Goal: Entertainment & Leisure: Consume media (video, audio)

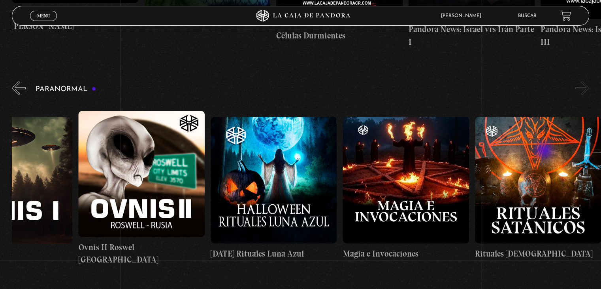
scroll to position [712, 0]
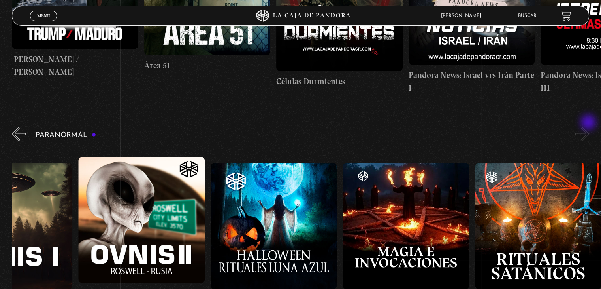
click at [589, 127] on button "»" at bounding box center [583, 134] width 14 height 14
click at [19, 127] on button "«" at bounding box center [19, 134] width 14 height 14
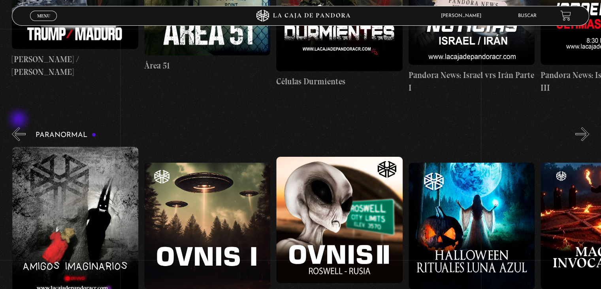
click at [19, 127] on button "«" at bounding box center [19, 134] width 14 height 14
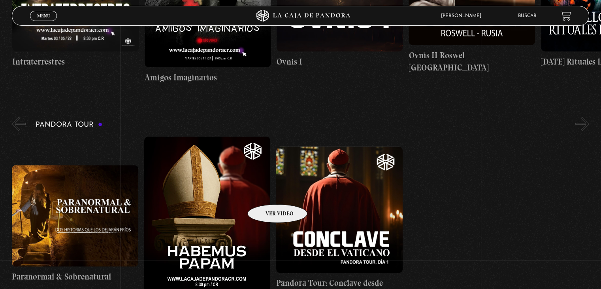
scroll to position [988, 0]
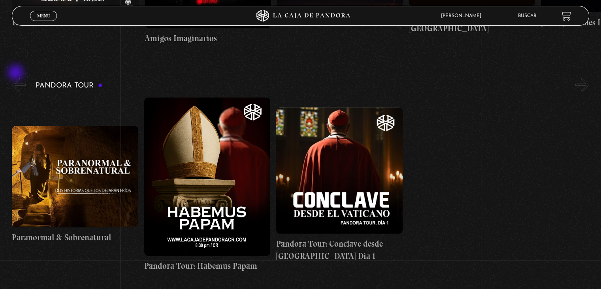
click at [17, 77] on button "«" at bounding box center [19, 84] width 14 height 14
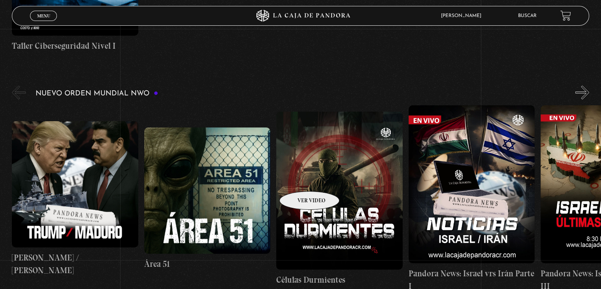
scroll to position [514, 0]
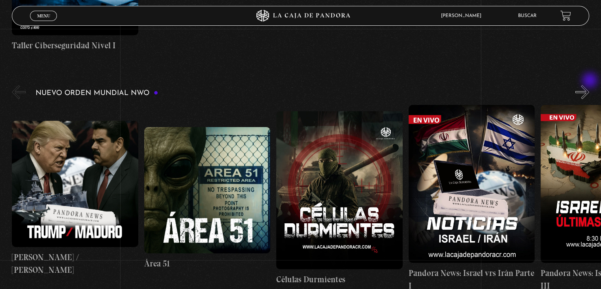
click at [589, 85] on button "»" at bounding box center [583, 92] width 14 height 14
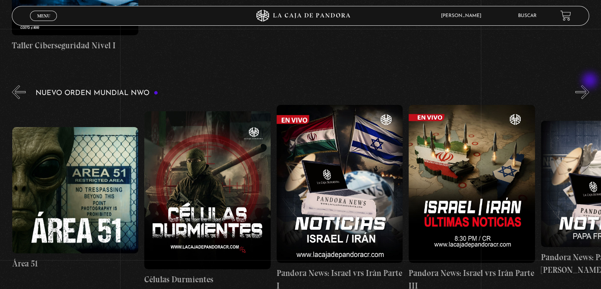
click at [589, 85] on button "»" at bounding box center [583, 92] width 14 height 14
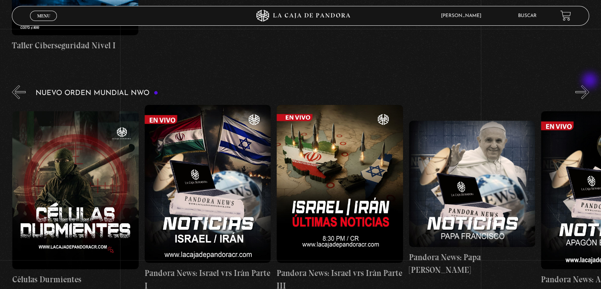
click at [589, 85] on button "»" at bounding box center [583, 92] width 14 height 14
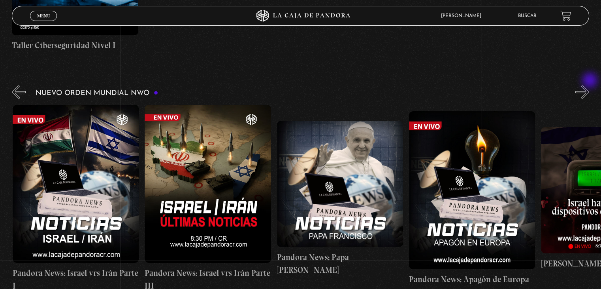
scroll to position [0, 396]
click at [589, 85] on button "»" at bounding box center [583, 92] width 14 height 14
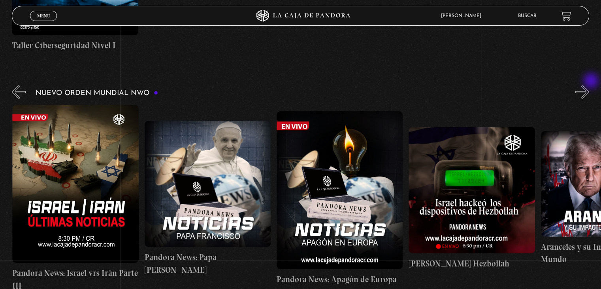
click at [589, 85] on button "»" at bounding box center [583, 92] width 14 height 14
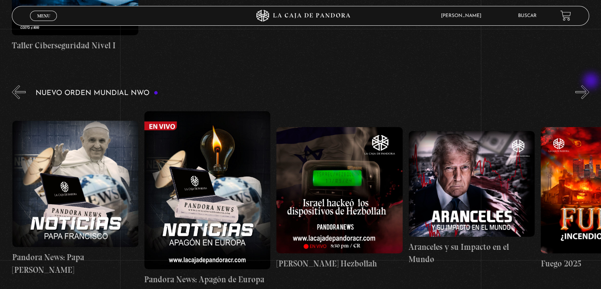
click at [589, 85] on button "»" at bounding box center [583, 92] width 14 height 14
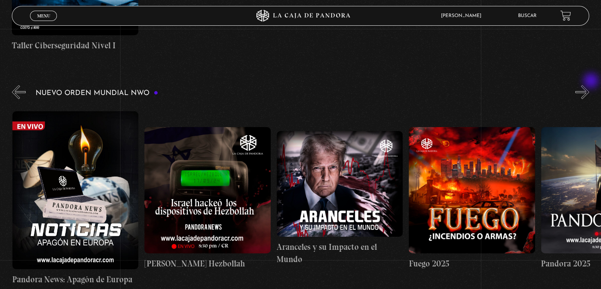
click at [589, 85] on button "»" at bounding box center [583, 92] width 14 height 14
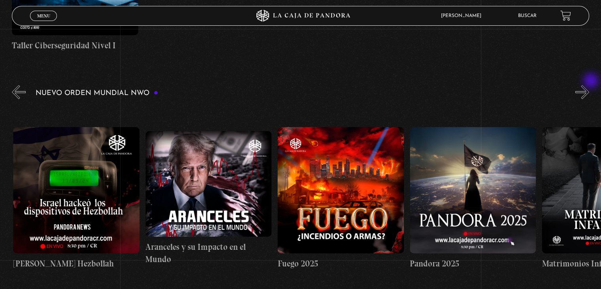
scroll to position [0, 925]
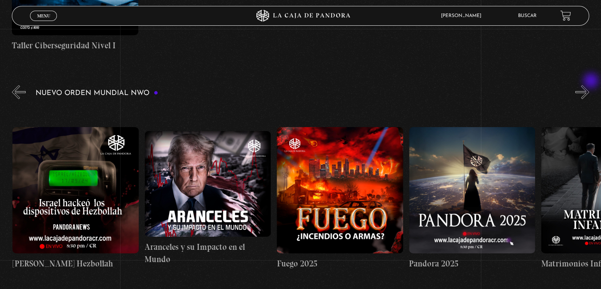
click at [589, 85] on button "»" at bounding box center [583, 92] width 14 height 14
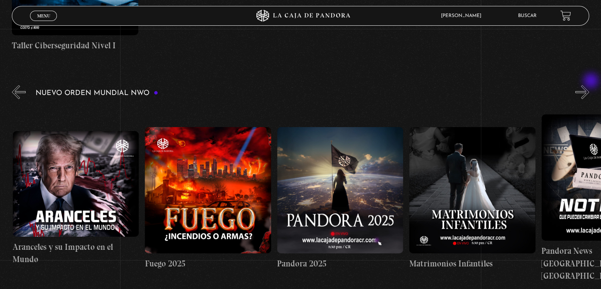
scroll to position [0, 1057]
click at [589, 85] on button "»" at bounding box center [583, 92] width 14 height 14
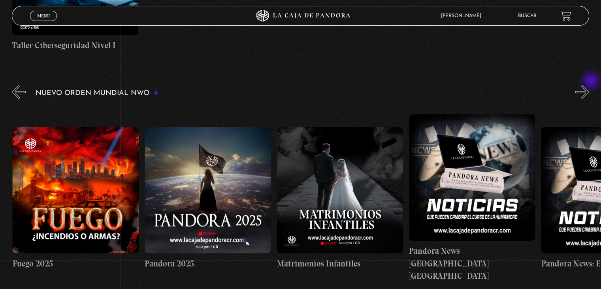
click at [589, 85] on button "»" at bounding box center [583, 92] width 14 height 14
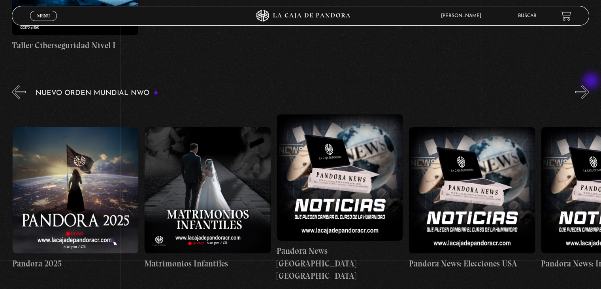
click at [589, 85] on button "»" at bounding box center [583, 92] width 14 height 14
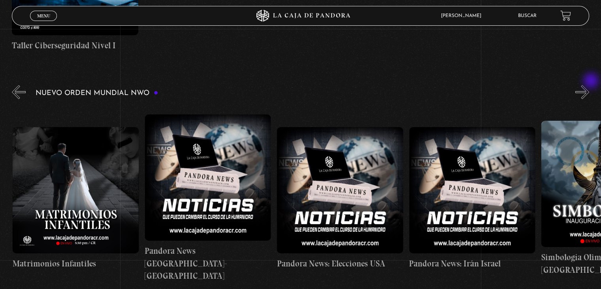
scroll to position [0, 1454]
click at [589, 85] on button "»" at bounding box center [583, 92] width 14 height 14
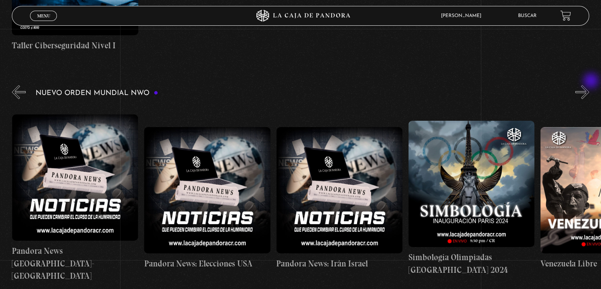
click at [589, 85] on button "»" at bounding box center [583, 92] width 14 height 14
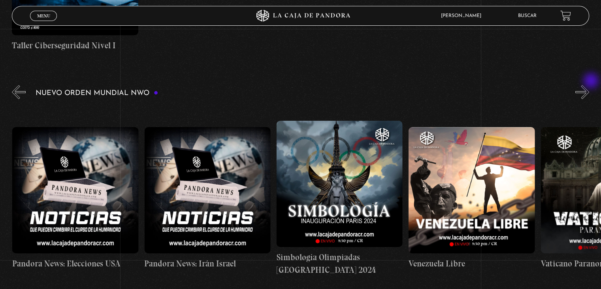
click at [589, 85] on button "»" at bounding box center [583, 92] width 14 height 14
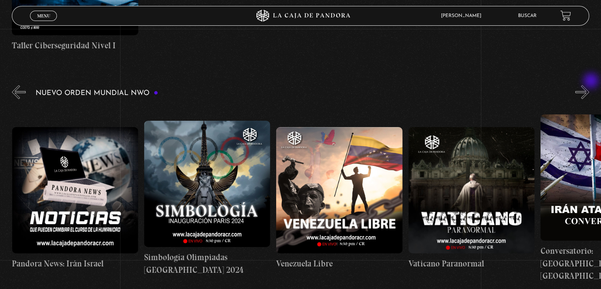
click at [589, 85] on button "»" at bounding box center [583, 92] width 14 height 14
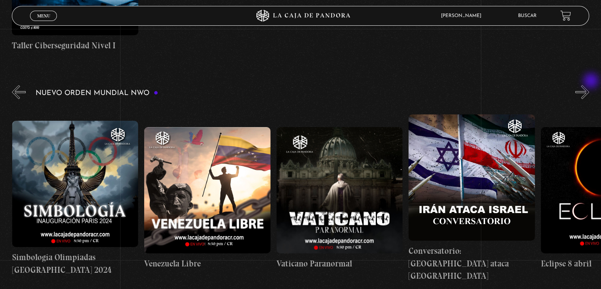
scroll to position [0, 1983]
click at [589, 85] on button "»" at bounding box center [583, 92] width 14 height 14
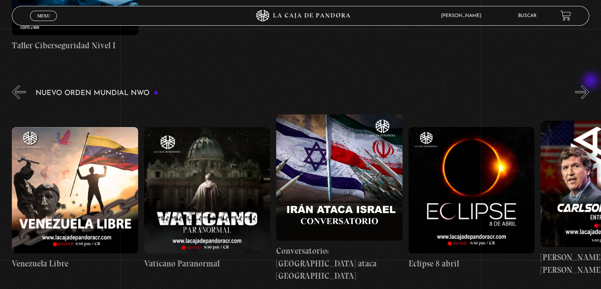
click at [589, 85] on button "»" at bounding box center [583, 92] width 14 height 14
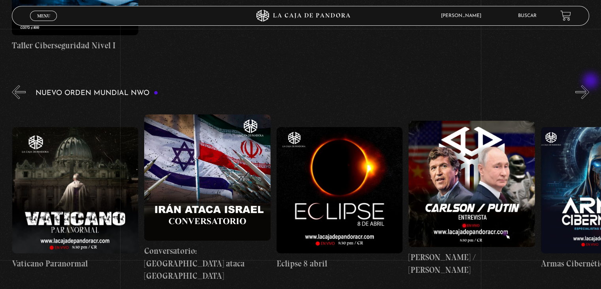
click at [589, 85] on button "»" at bounding box center [583, 92] width 14 height 14
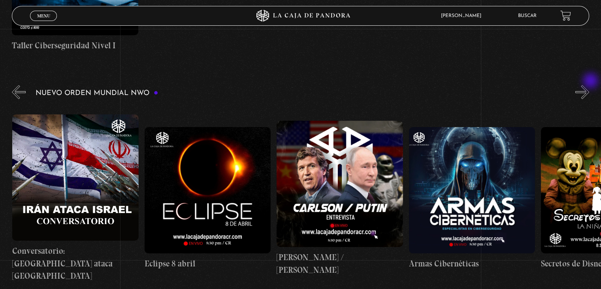
scroll to position [0, 2380]
click at [589, 85] on button "»" at bounding box center [583, 92] width 14 height 14
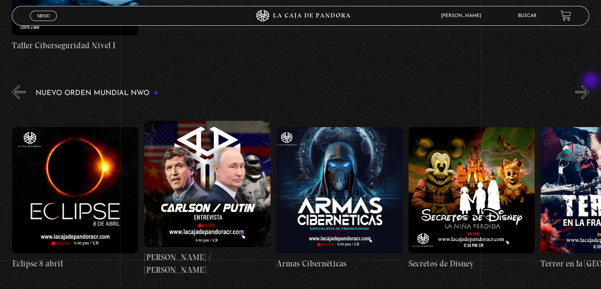
click at [589, 85] on button "»" at bounding box center [583, 92] width 14 height 14
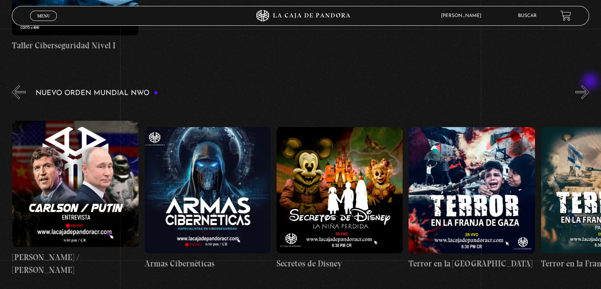
scroll to position [0, 2644]
click at [589, 85] on button "»" at bounding box center [583, 92] width 14 height 14
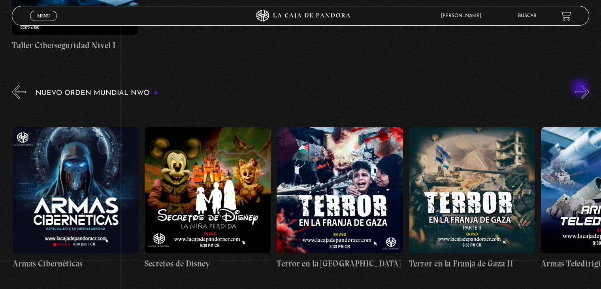
scroll to position [0, 2776]
click at [581, 88] on div "Nuevo Orden Mundial NWO 2023" at bounding box center [306, 187] width 589 height 208
click at [589, 85] on button "»" at bounding box center [583, 92] width 14 height 14
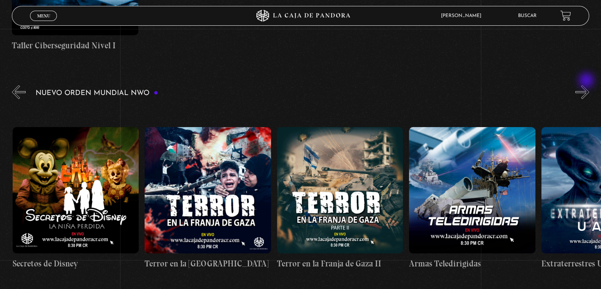
scroll to position [0, 2908]
click at [587, 85] on button "»" at bounding box center [583, 92] width 14 height 14
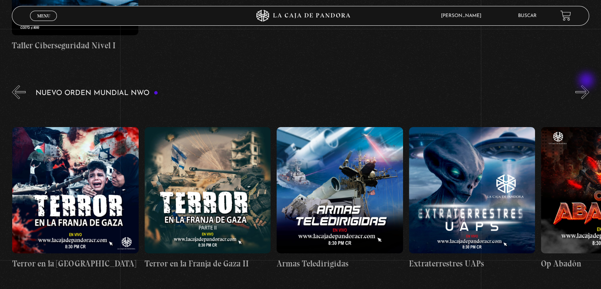
scroll to position [0, 3041]
click at [587, 85] on button "»" at bounding box center [583, 92] width 14 height 14
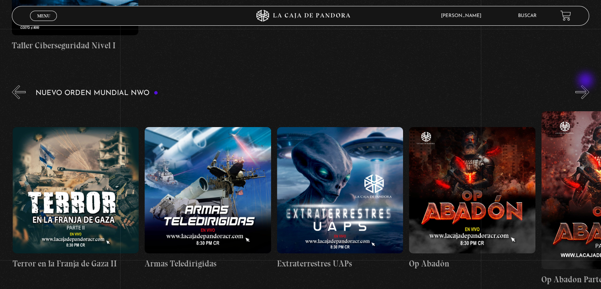
scroll to position [0, 3173]
click at [587, 85] on button "»" at bounding box center [583, 92] width 14 height 14
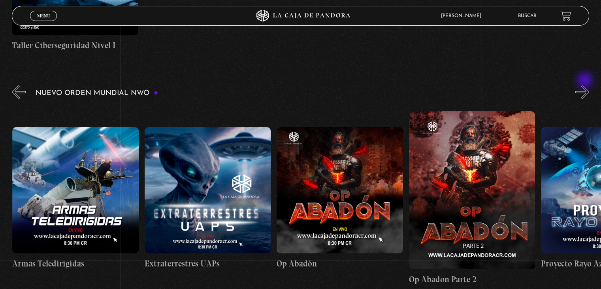
click at [586, 85] on button "»" at bounding box center [583, 92] width 14 height 14
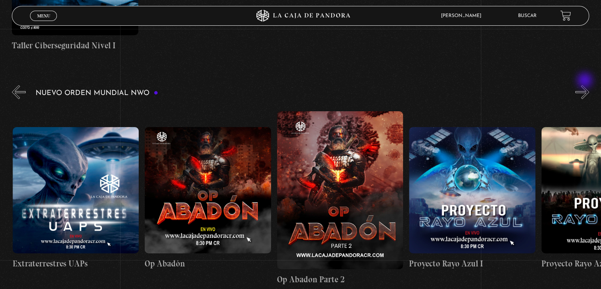
scroll to position [0, 3437]
click at [586, 85] on button "»" at bounding box center [583, 92] width 14 height 14
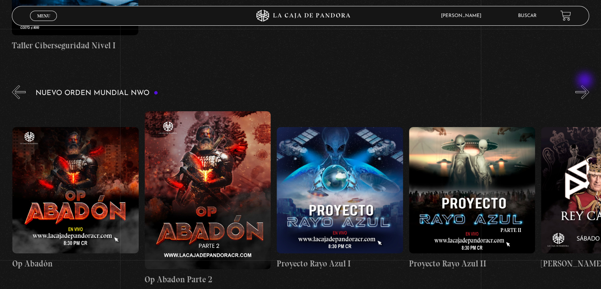
scroll to position [0, 3570]
click at [589, 85] on button "»" at bounding box center [583, 92] width 14 height 14
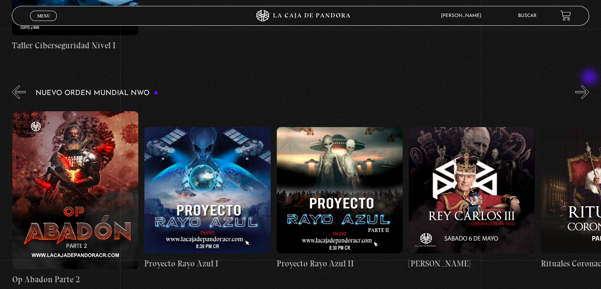
click at [589, 85] on button "»" at bounding box center [583, 92] width 14 height 14
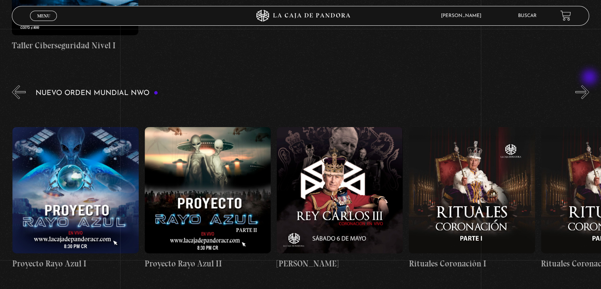
click at [589, 85] on button "»" at bounding box center [583, 92] width 14 height 14
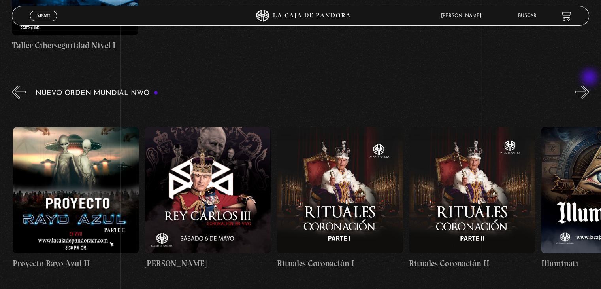
scroll to position [0, 3966]
click at [589, 85] on button "»" at bounding box center [583, 92] width 14 height 14
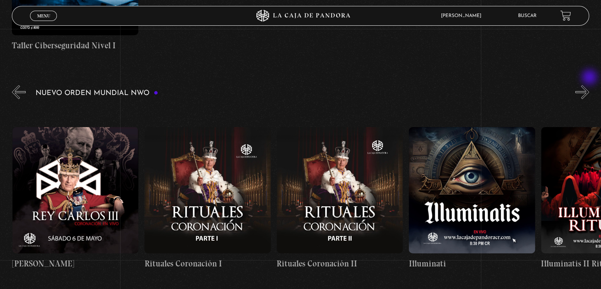
click at [589, 85] on button "»" at bounding box center [583, 92] width 14 height 14
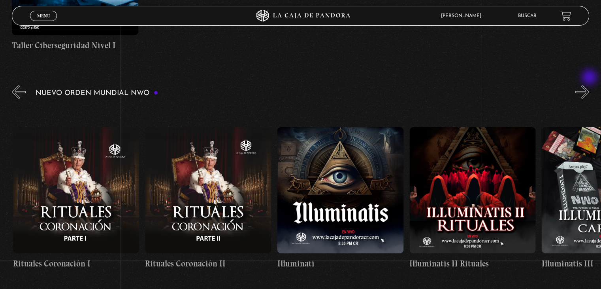
click at [589, 85] on button "»" at bounding box center [583, 92] width 14 height 14
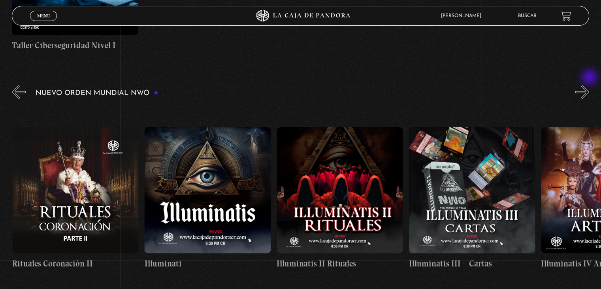
click at [589, 85] on button "»" at bounding box center [583, 92] width 14 height 14
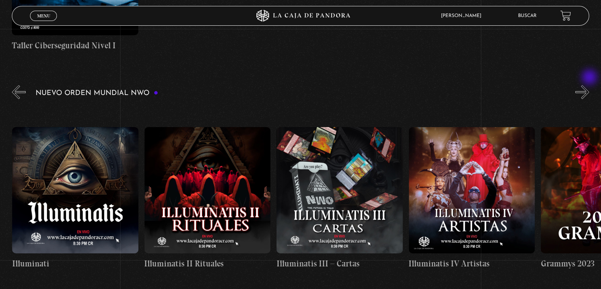
click at [589, 85] on button "»" at bounding box center [583, 92] width 14 height 14
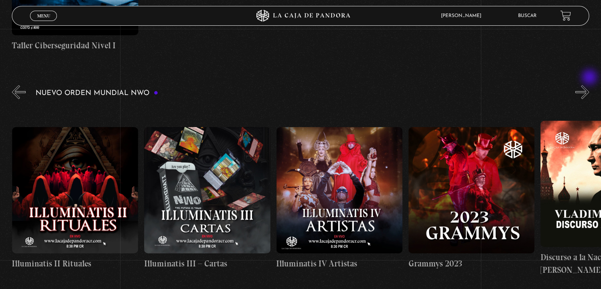
click at [589, 85] on button "»" at bounding box center [583, 92] width 14 height 14
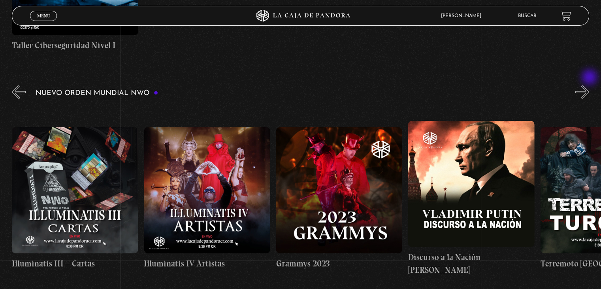
click at [589, 85] on button "»" at bounding box center [583, 92] width 14 height 14
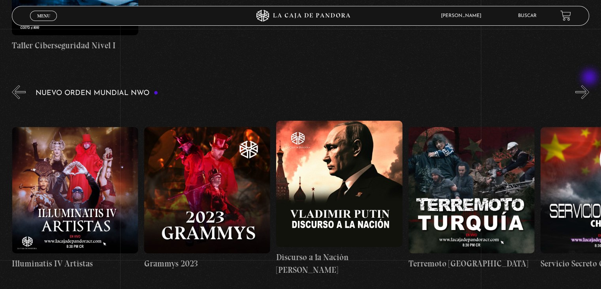
click at [589, 85] on button "»" at bounding box center [583, 92] width 14 height 14
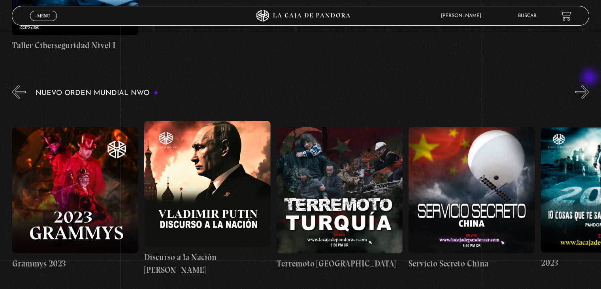
click at [589, 85] on button "»" at bounding box center [583, 92] width 14 height 14
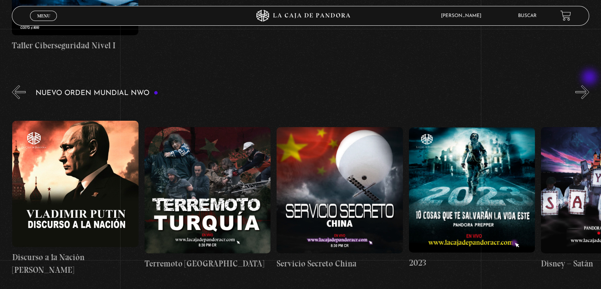
scroll to position [0, 5156]
click at [589, 85] on button "»" at bounding box center [583, 92] width 14 height 14
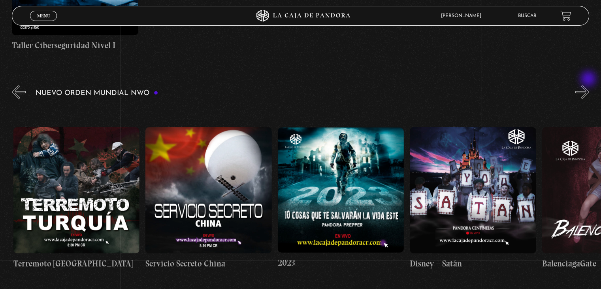
scroll to position [0, 5288]
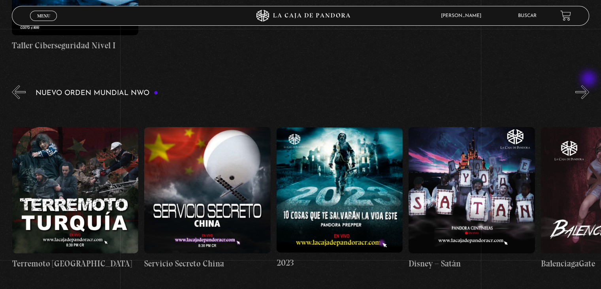
click at [589, 85] on button "»" at bounding box center [583, 92] width 14 height 14
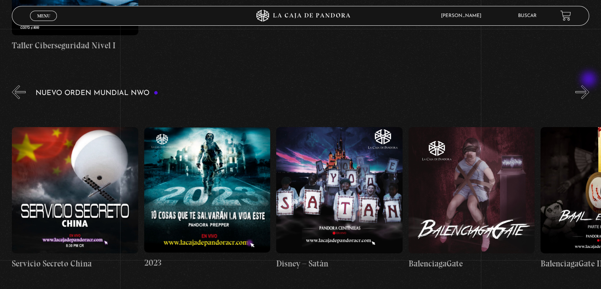
click at [589, 85] on button "»" at bounding box center [583, 92] width 14 height 14
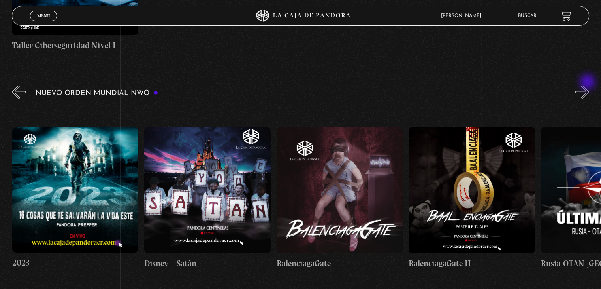
click at [589, 85] on button "»" at bounding box center [583, 92] width 14 height 14
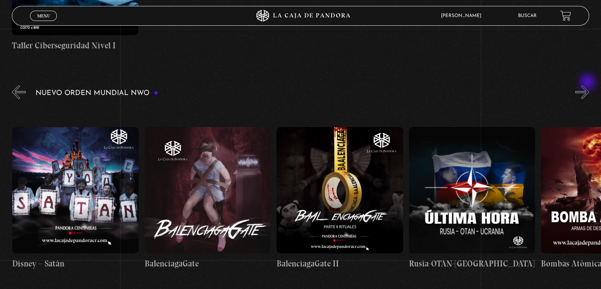
scroll to position [0, 5684]
click at [589, 85] on button "»" at bounding box center [583, 92] width 14 height 14
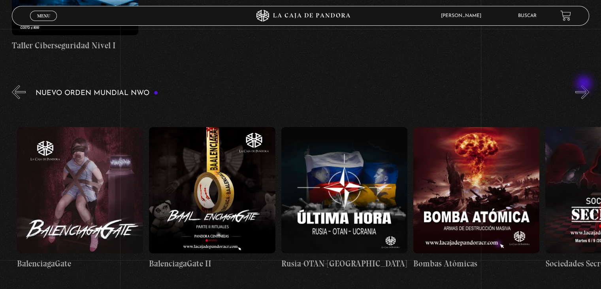
scroll to position [0, 5817]
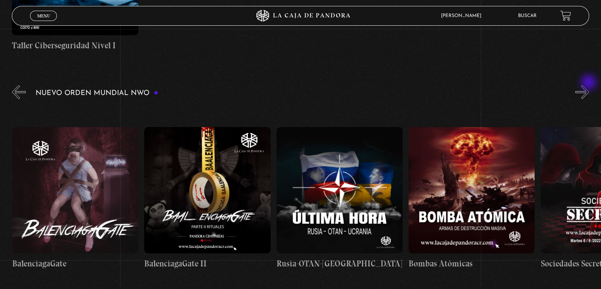
click at [589, 85] on button "»" at bounding box center [583, 92] width 14 height 14
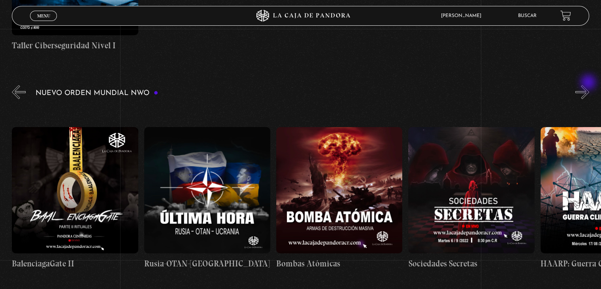
click at [589, 85] on button "»" at bounding box center [583, 92] width 14 height 14
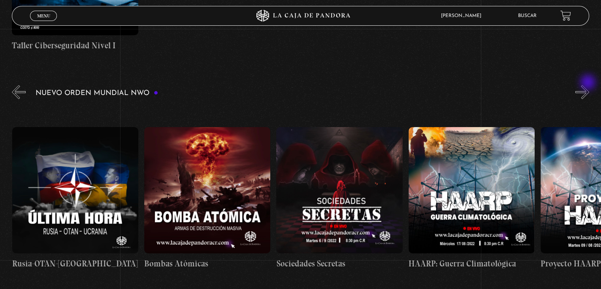
click at [589, 85] on button "»" at bounding box center [583, 92] width 14 height 14
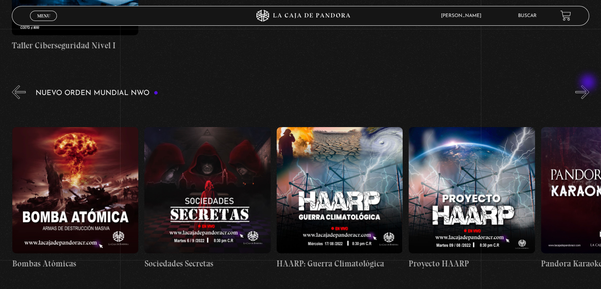
click at [589, 85] on button "»" at bounding box center [583, 92] width 14 height 14
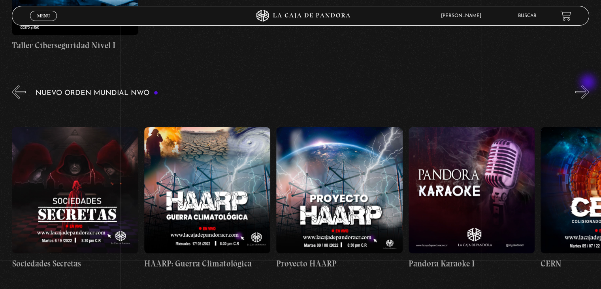
click at [589, 85] on button "»" at bounding box center [583, 92] width 14 height 14
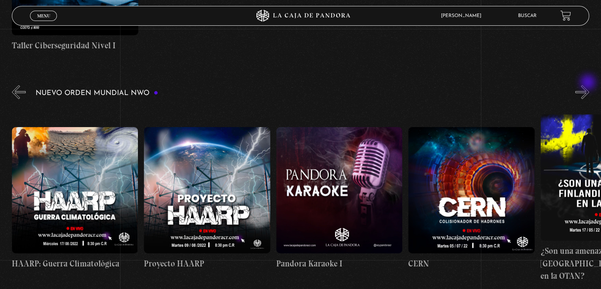
click at [589, 85] on button "»" at bounding box center [583, 92] width 14 height 14
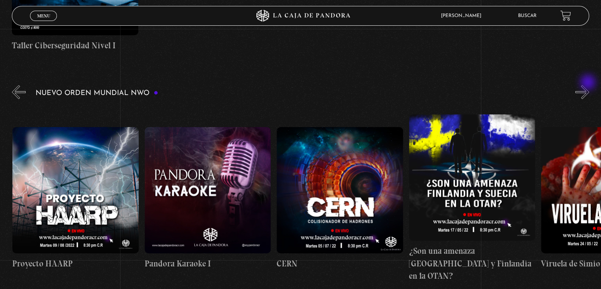
scroll to position [0, 6610]
click at [589, 85] on button "»" at bounding box center [583, 92] width 14 height 14
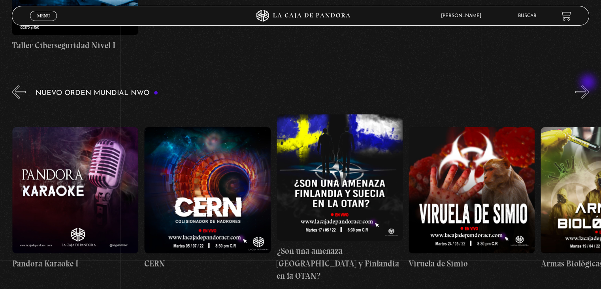
click at [589, 85] on button "»" at bounding box center [583, 92] width 14 height 14
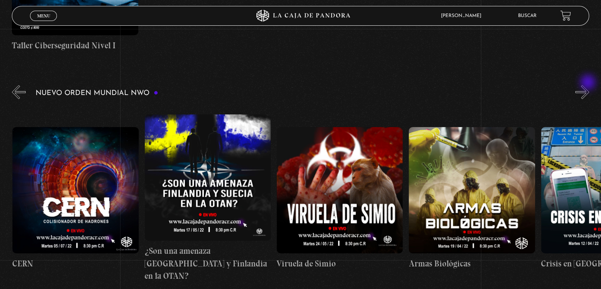
scroll to position [0, 6875]
click at [589, 85] on button "»" at bounding box center [583, 92] width 14 height 14
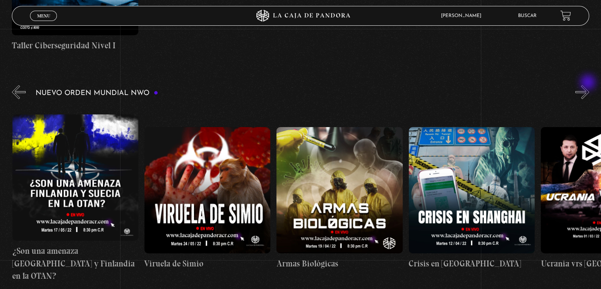
click at [589, 85] on button "»" at bounding box center [583, 92] width 14 height 14
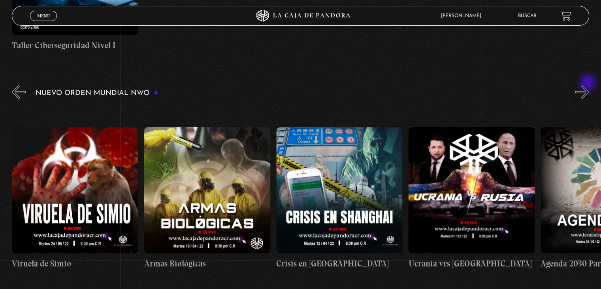
click at [589, 85] on button "»" at bounding box center [583, 92] width 14 height 14
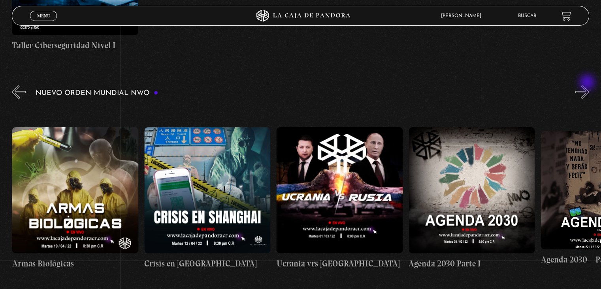
click at [588, 85] on button "»" at bounding box center [583, 92] width 14 height 14
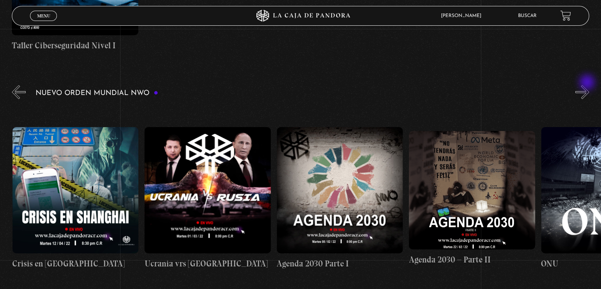
scroll to position [0, 7403]
click at [588, 85] on button "»" at bounding box center [583, 92] width 14 height 14
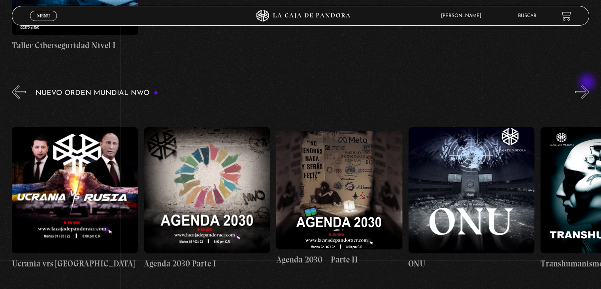
click at [588, 85] on button "»" at bounding box center [583, 92] width 14 height 14
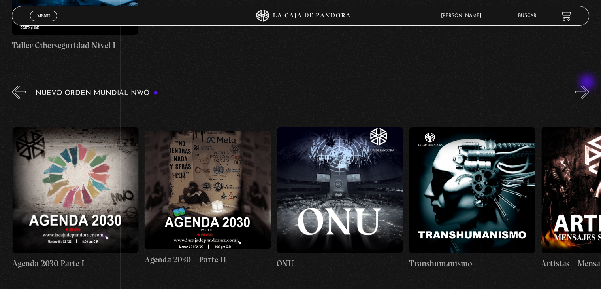
scroll to position [0, 7668]
click at [589, 85] on button "»" at bounding box center [583, 92] width 14 height 14
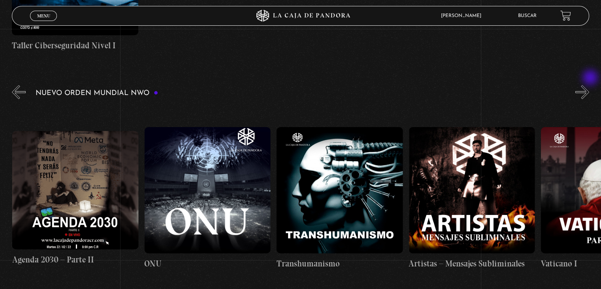
scroll to position [0, 7800]
click at [230, 188] on figure at bounding box center [207, 190] width 126 height 126
click at [207, 172] on figure at bounding box center [207, 190] width 126 height 126
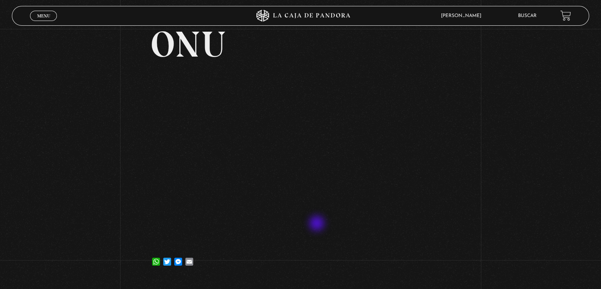
scroll to position [79, 0]
